Goal: Task Accomplishment & Management: Use online tool/utility

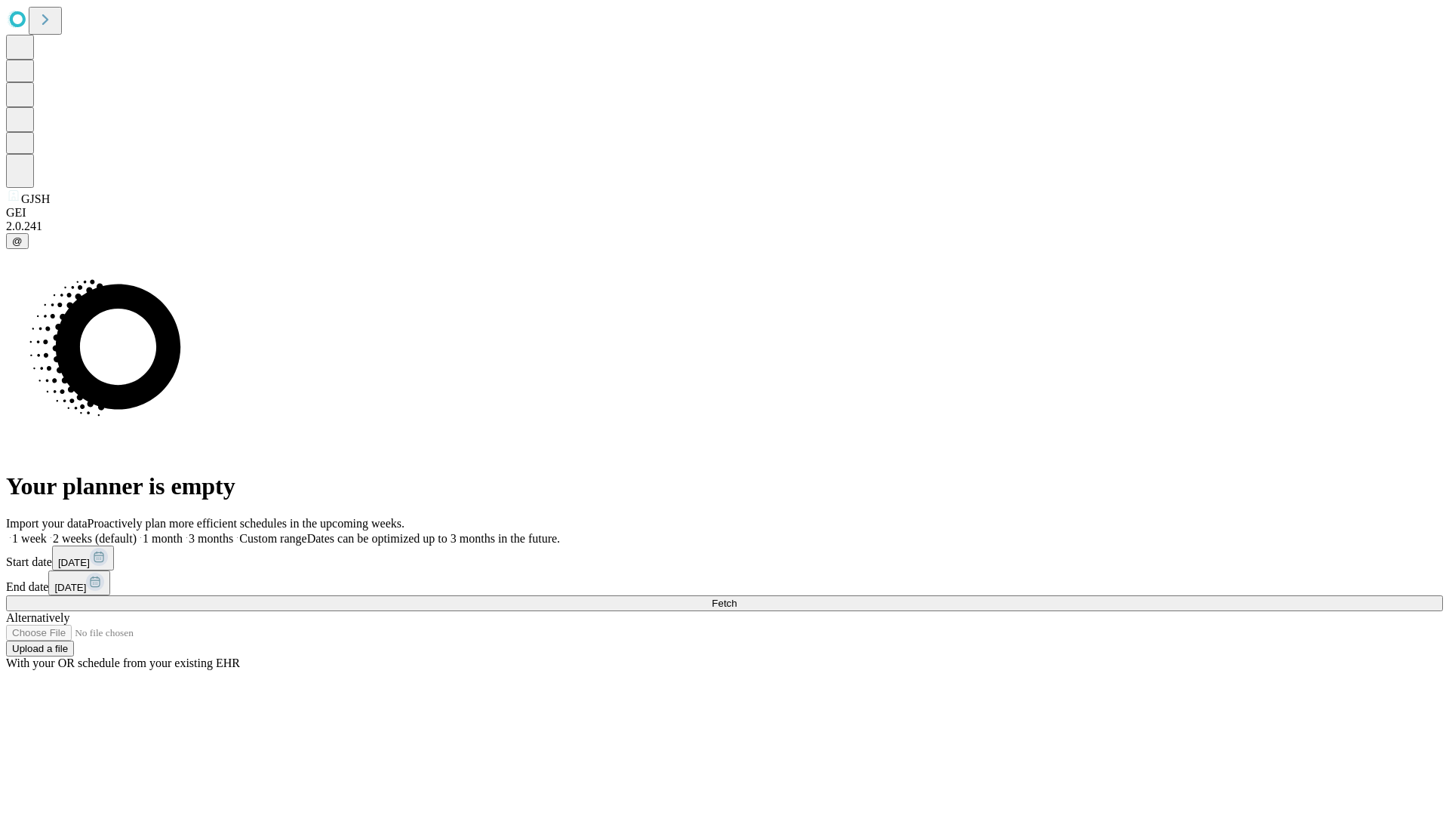
click at [736, 598] on span "Fetch" at bounding box center [724, 603] width 25 height 11
